Goal: Task Accomplishment & Management: Use online tool/utility

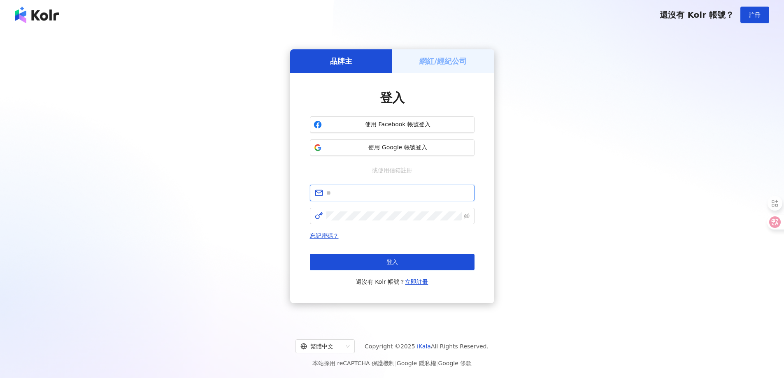
click at [362, 193] on input "text" at bounding box center [397, 193] width 143 height 9
type input "**********"
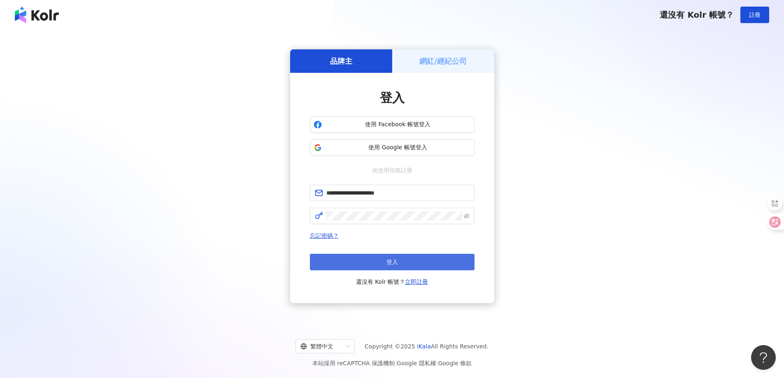
click at [353, 264] on button "登入" at bounding box center [392, 262] width 165 height 16
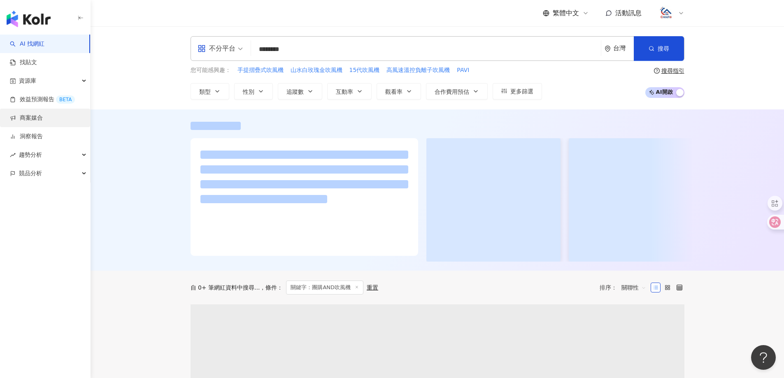
click at [35, 121] on link "商案媒合" at bounding box center [26, 118] width 33 height 8
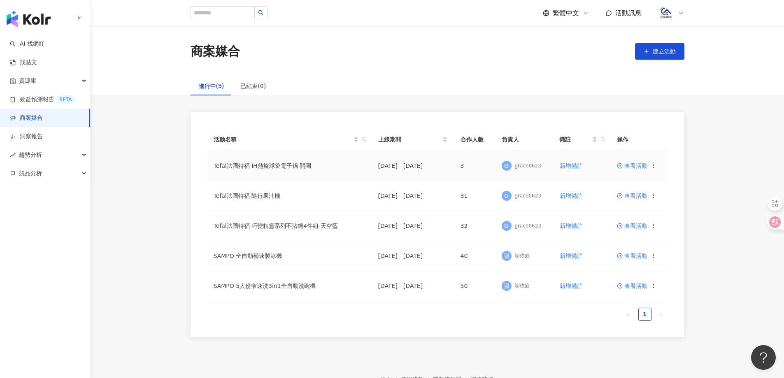
click at [635, 167] on span "查看活動" at bounding box center [632, 166] width 30 height 6
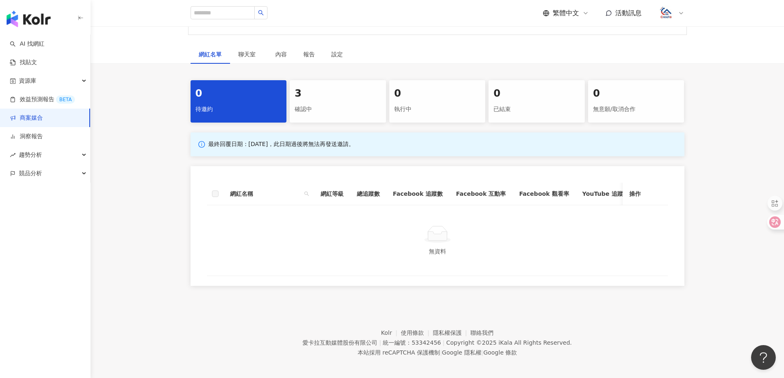
scroll to position [124, 0]
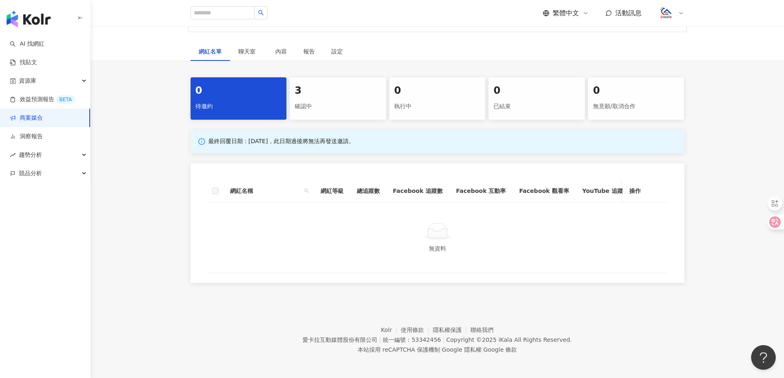
click at [332, 108] on div "確認中" at bounding box center [338, 107] width 86 height 14
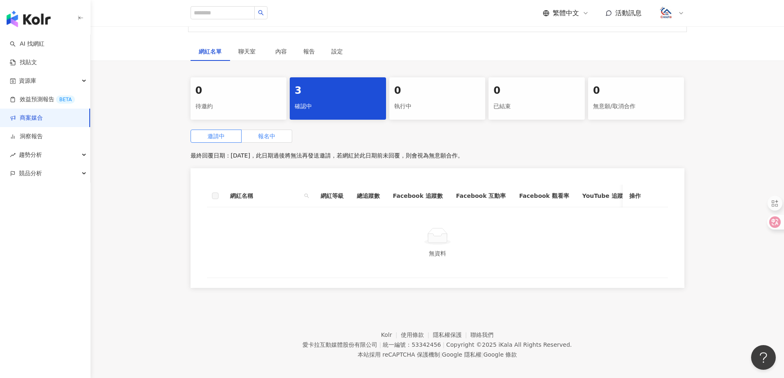
click at [262, 137] on span "報名中" at bounding box center [266, 136] width 17 height 7
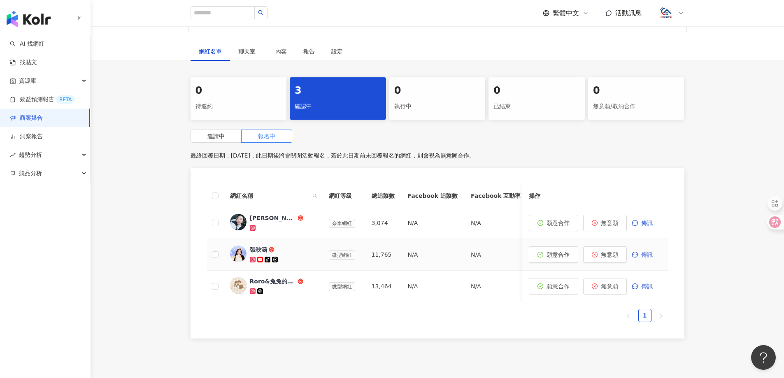
click at [243, 248] on img at bounding box center [238, 254] width 16 height 16
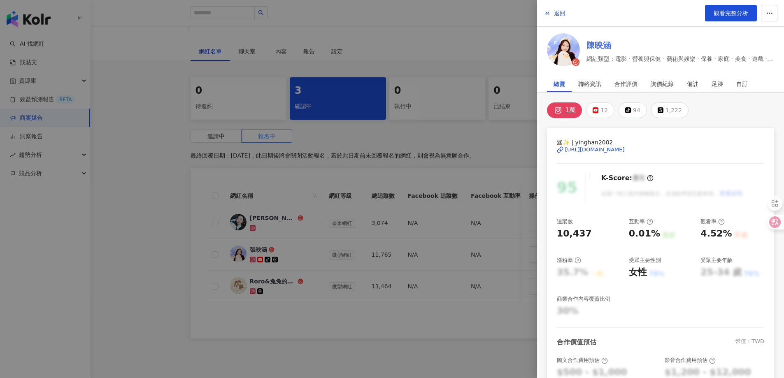
click at [607, 43] on link "陳映涵" at bounding box center [681, 46] width 188 height 12
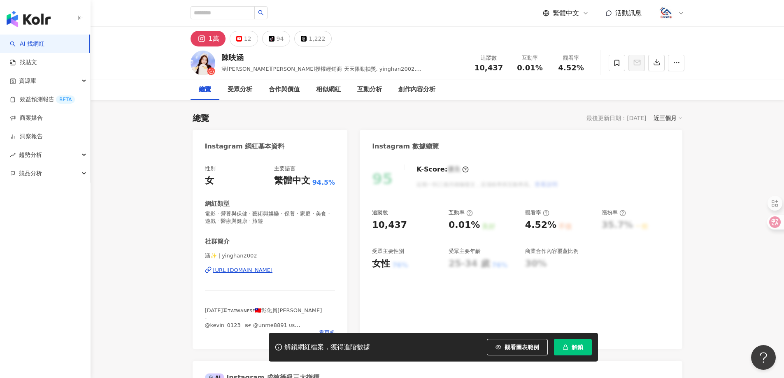
click at [258, 270] on div "[URL][DOMAIN_NAME]" at bounding box center [243, 270] width 60 height 7
click at [578, 346] on span "解鎖" at bounding box center [578, 347] width 12 height 7
